Goal: Transaction & Acquisition: Purchase product/service

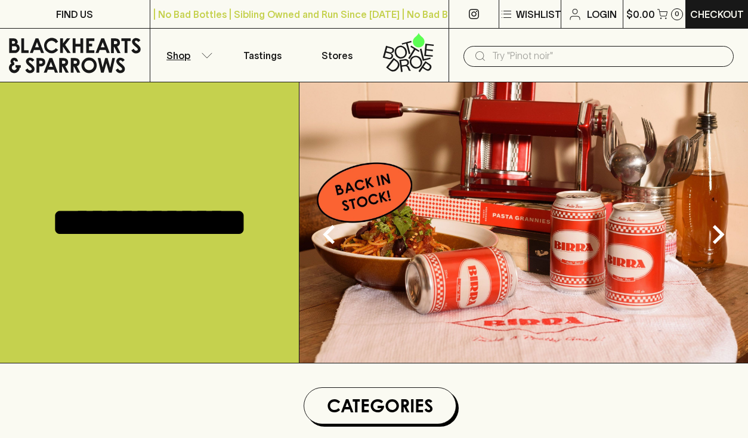
click at [201, 57] on icon "button" at bounding box center [207, 56] width 12 height 6
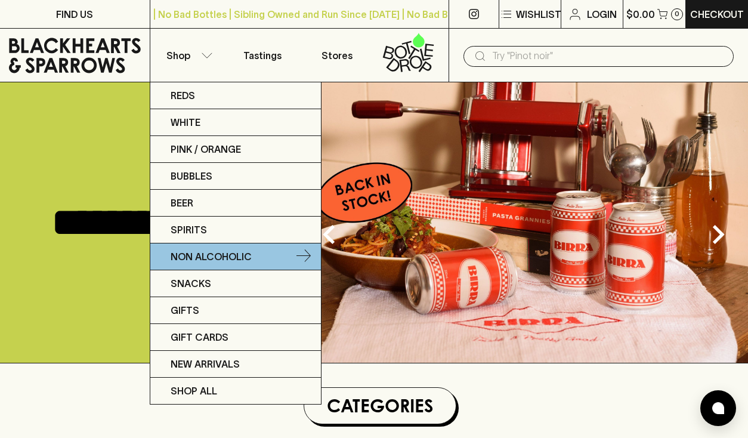
click at [208, 249] on p "Non Alcoholic" at bounding box center [211, 256] width 81 height 14
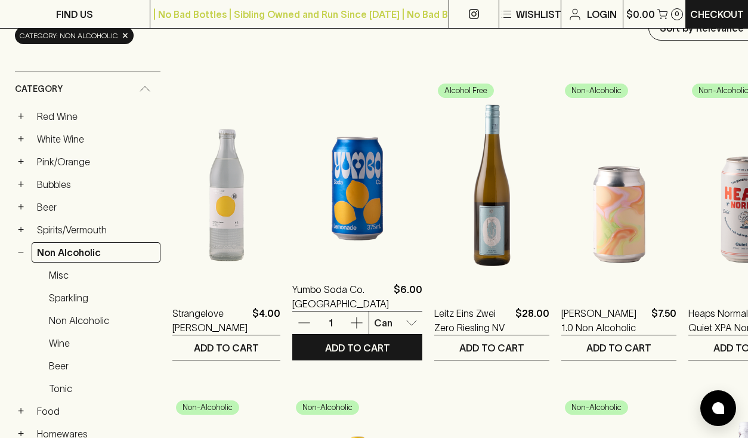
scroll to position [166, 0]
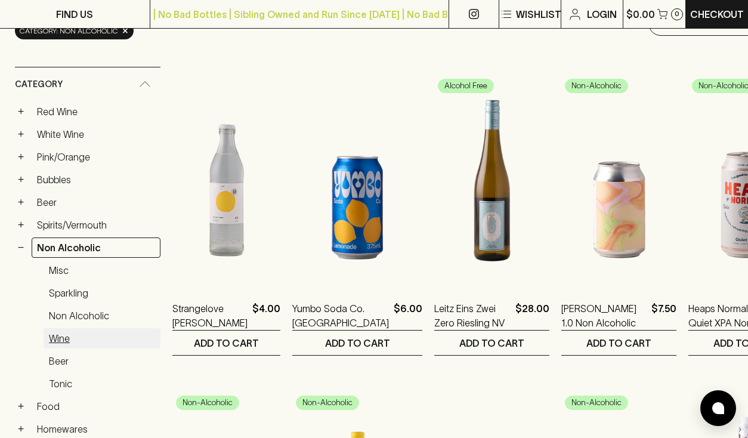
click at [68, 338] on link "Wine" at bounding box center [102, 338] width 117 height 20
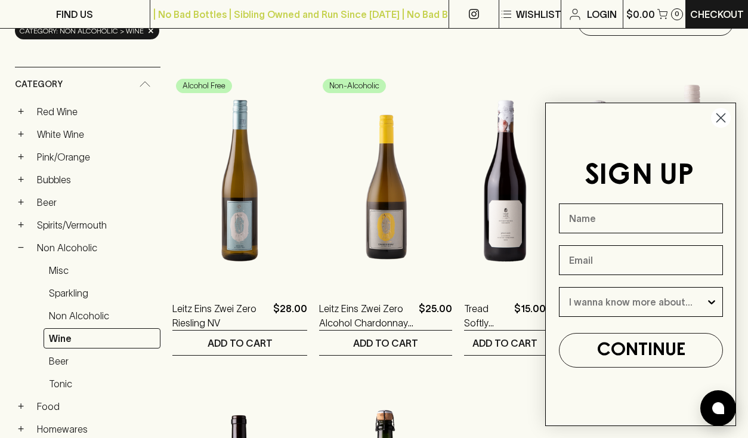
click at [724, 118] on circle "Close dialog" at bounding box center [721, 118] width 20 height 20
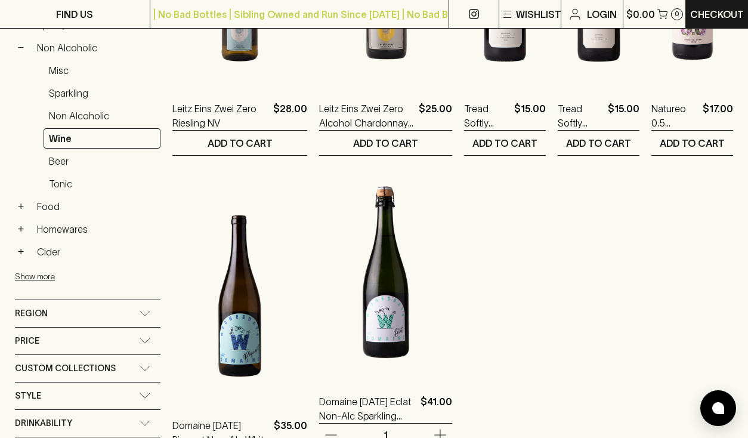
scroll to position [90, 0]
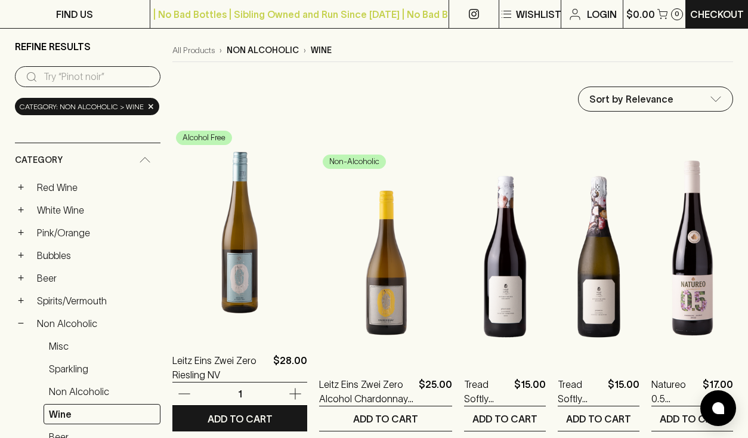
click at [210, 288] on img at bounding box center [239, 231] width 135 height 209
